Goal: Task Accomplishment & Management: Manage account settings

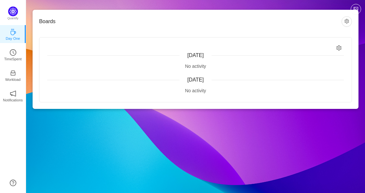
click at [15, 11] on img at bounding box center [13, 12] width 10 height 10
click at [16, 54] on link "TimeSpent" at bounding box center [13, 54] width 7 height 7
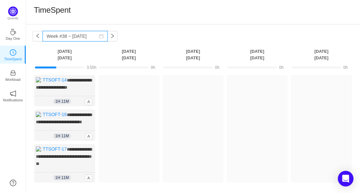
click at [92, 36] on input "Week #38 ~ [DATE]" at bounding box center [75, 36] width 65 height 10
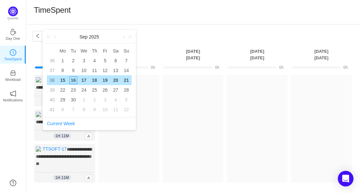
click at [159, 27] on div "**********" at bounding box center [193, 128] width 334 height 209
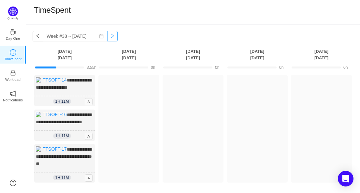
click at [108, 34] on button "button" at bounding box center [112, 36] width 10 height 10
click at [35, 35] on button "button" at bounding box center [38, 36] width 10 height 10
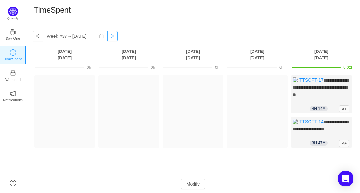
click at [107, 38] on button "button" at bounding box center [112, 36] width 10 height 10
type input "Week #38 ~ [DATE]"
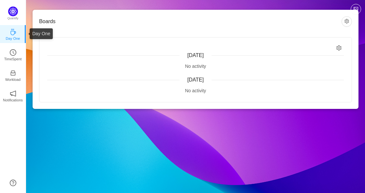
click at [13, 36] on p "Day One" at bounding box center [13, 39] width 14 height 6
click at [16, 53] on icon "icon: clock-circle" at bounding box center [13, 52] width 7 height 7
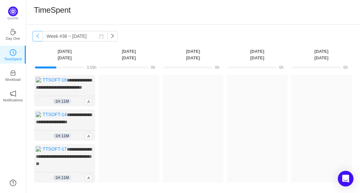
click at [36, 37] on button "button" at bounding box center [38, 36] width 10 height 10
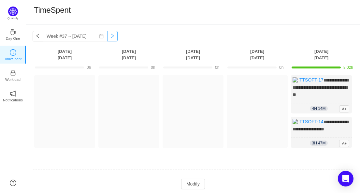
click at [107, 35] on button "button" at bounding box center [112, 36] width 10 height 10
type input "Week #38 ~ [DATE]"
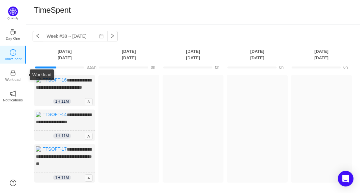
click at [14, 73] on icon "icon: inbox" at bounding box center [13, 73] width 7 height 7
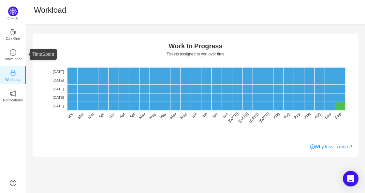
click at [16, 55] on link "TimeSpent" at bounding box center [13, 54] width 7 height 7
